Goal: Task Accomplishment & Management: Manage account settings

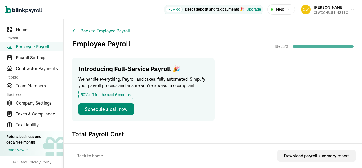
click at [42, 47] on span "Employee Payroll" at bounding box center [39, 46] width 47 height 6
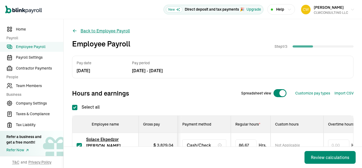
click at [75, 32] on icon at bounding box center [74, 30] width 5 height 5
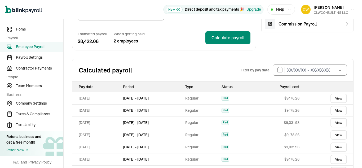
click at [334, 99] on link "View" at bounding box center [338, 97] width 16 height 9
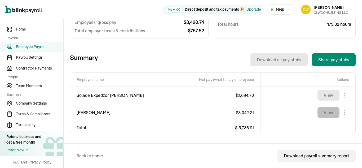
click at [328, 111] on button "View" at bounding box center [328, 112] width 22 height 11
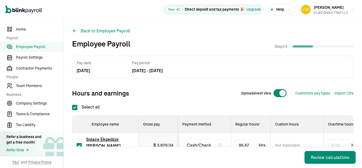
checkbox input "true"
click at [75, 32] on icon at bounding box center [74, 30] width 5 height 5
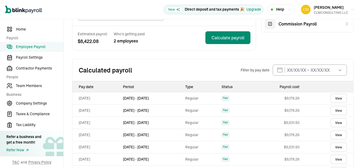
click at [334, 99] on link "View" at bounding box center [338, 97] width 16 height 9
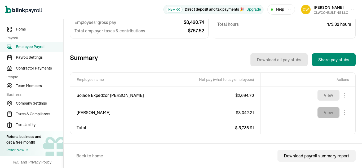
click at [328, 111] on button "View" at bounding box center [328, 112] width 22 height 11
